Goal: Complete application form

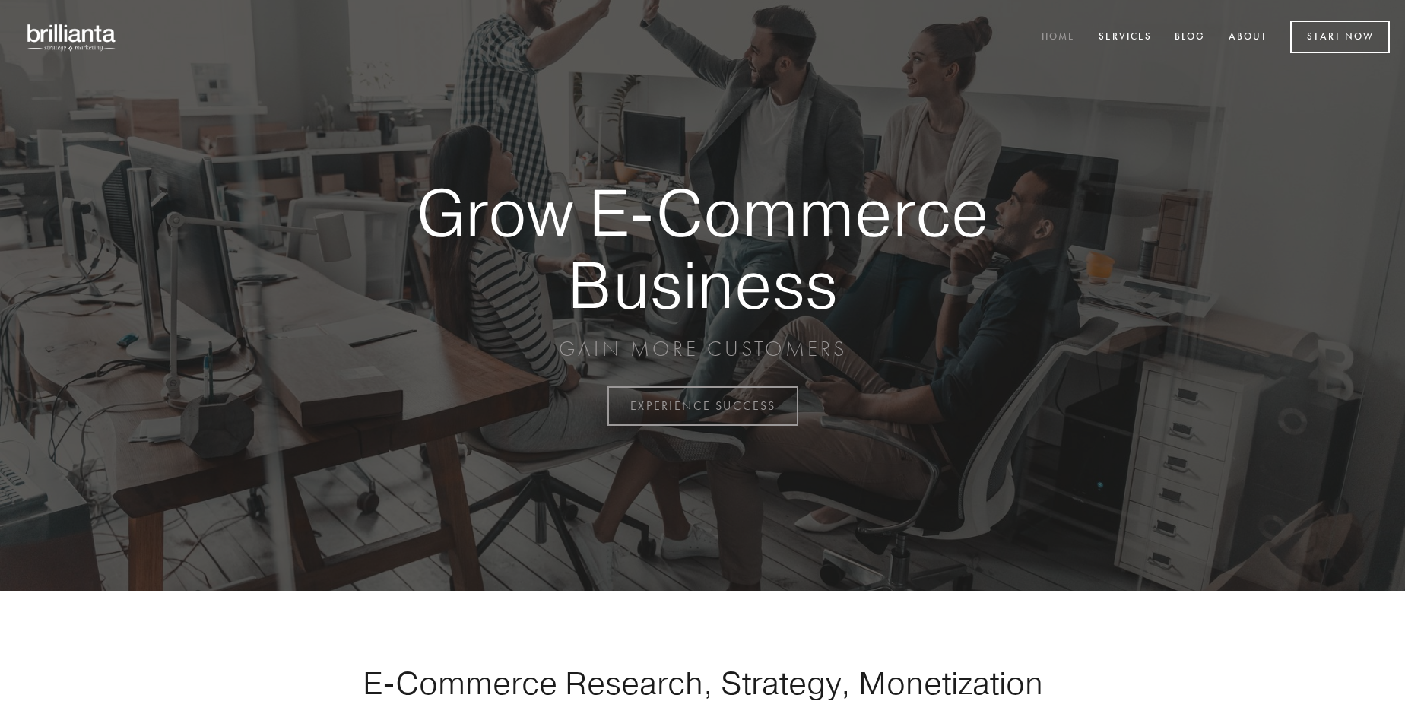
scroll to position [3986, 0]
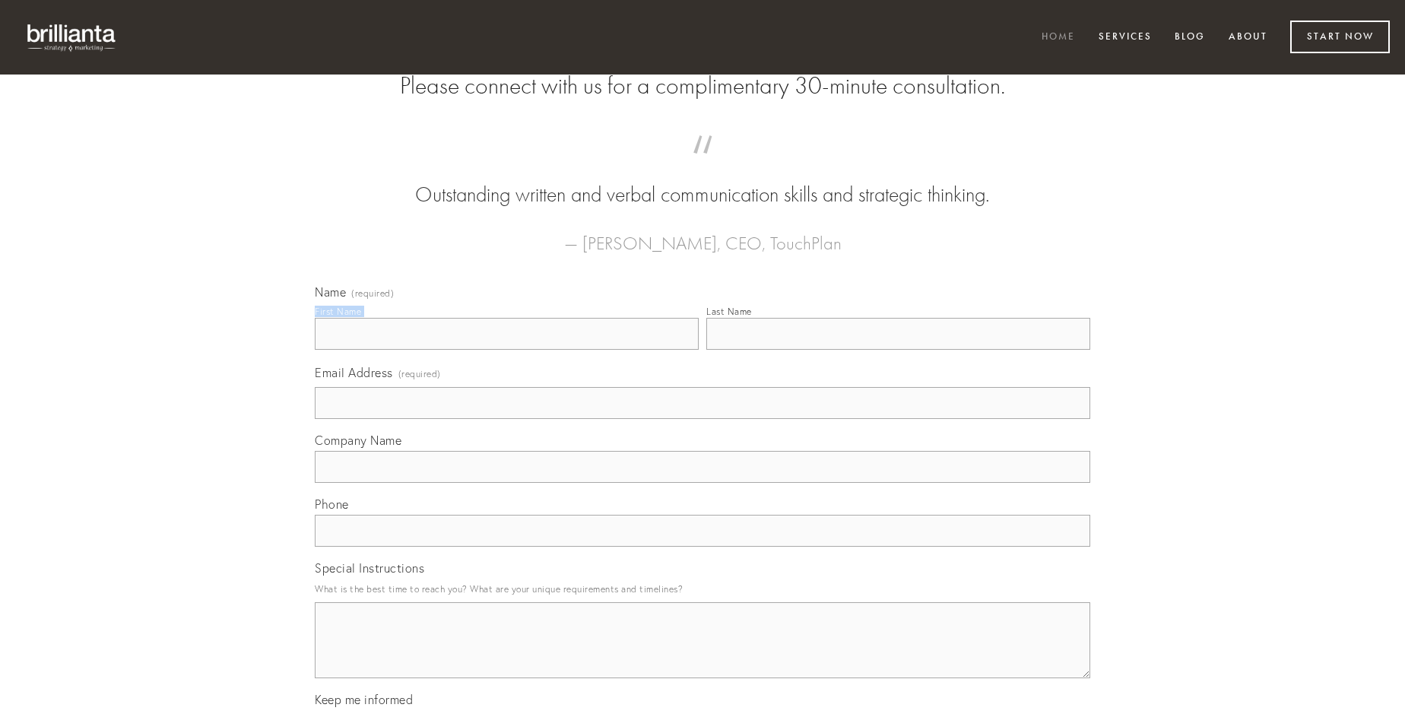
type input "[PERSON_NAME]"
click at [898, 350] on input "Last Name" at bounding box center [898, 334] width 384 height 32
type input "[PERSON_NAME]"
click at [703, 419] on input "Email Address (required)" at bounding box center [703, 403] width 776 height 32
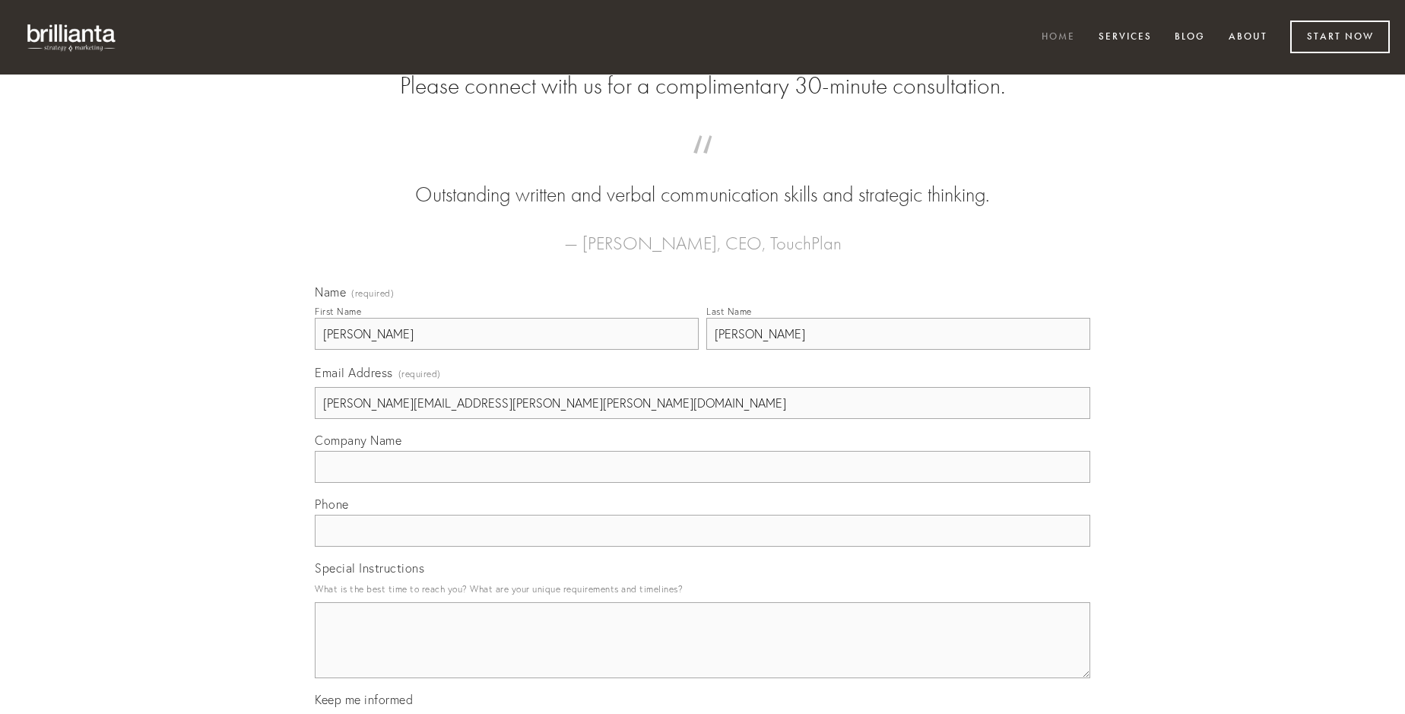
type input "[PERSON_NAME][EMAIL_ADDRESS][PERSON_NAME][PERSON_NAME][DOMAIN_NAME]"
click at [703, 483] on input "Company Name" at bounding box center [703, 467] width 776 height 32
type input "ipsa"
click at [703, 547] on input "text" at bounding box center [703, 531] width 776 height 32
click at [703, 654] on textarea "Special Instructions" at bounding box center [703, 640] width 776 height 76
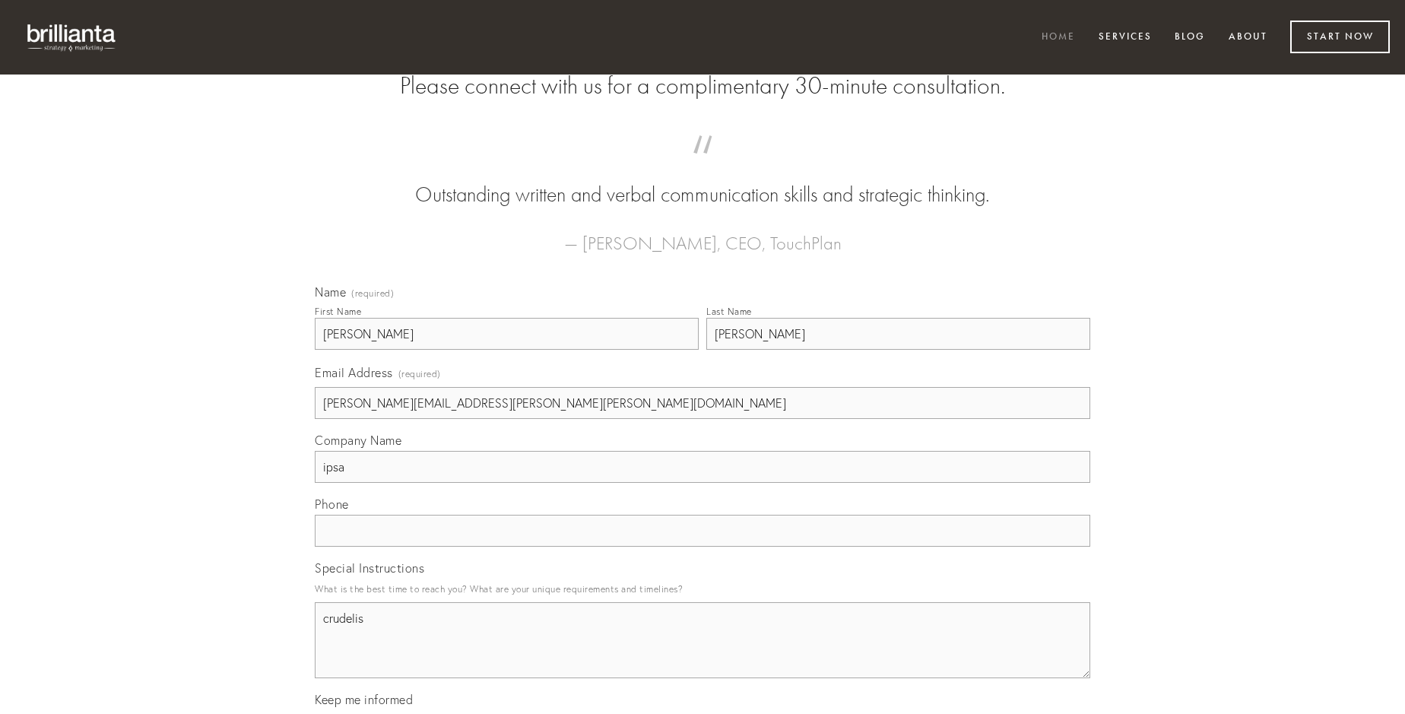
type textarea "crudelis"
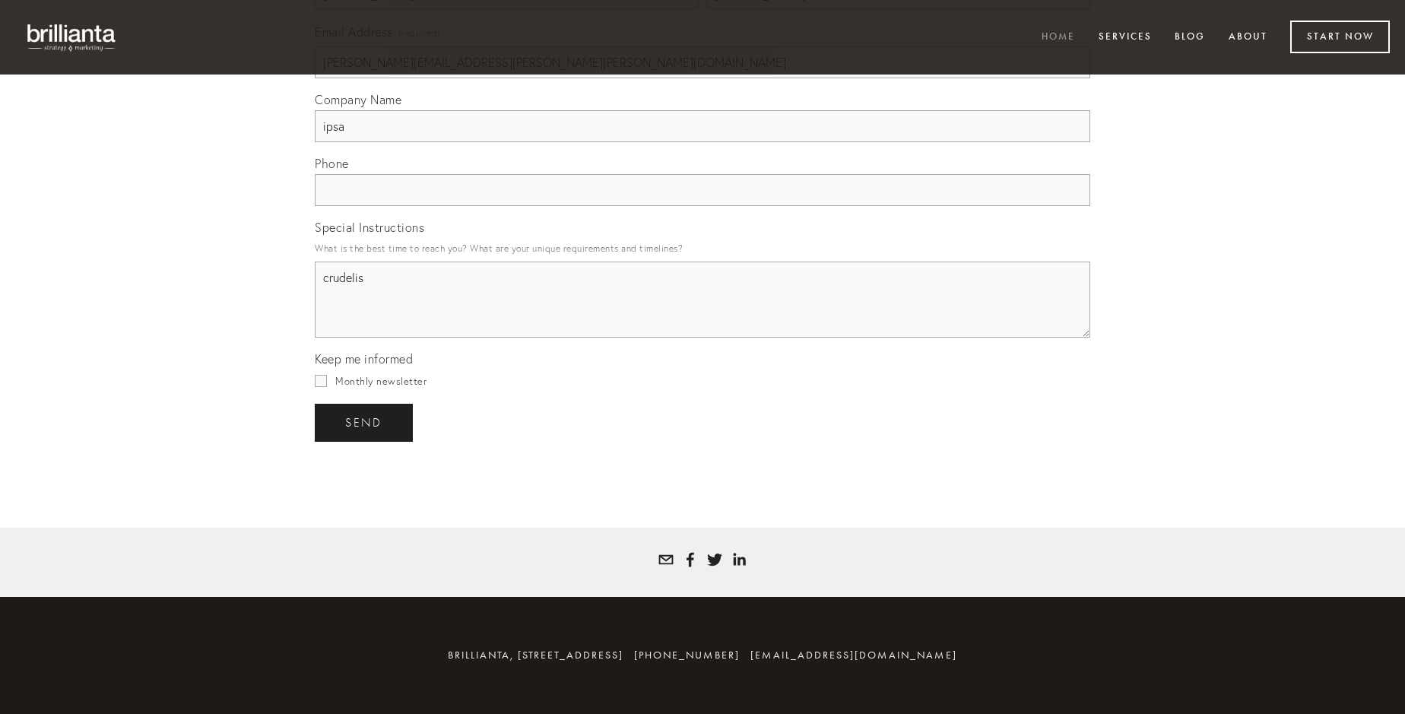
click at [365, 422] on span "send" at bounding box center [363, 423] width 37 height 14
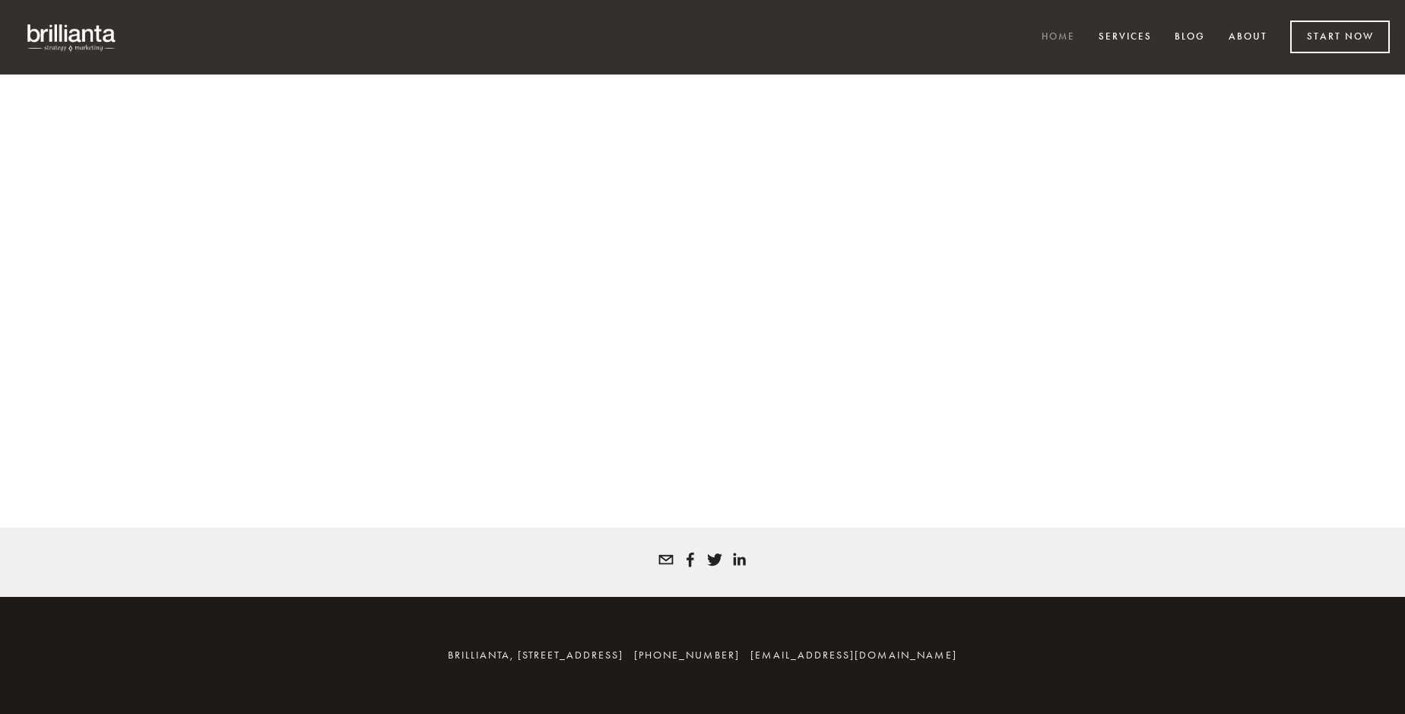
scroll to position [3965, 0]
